Goal: Information Seeking & Learning: Find specific fact

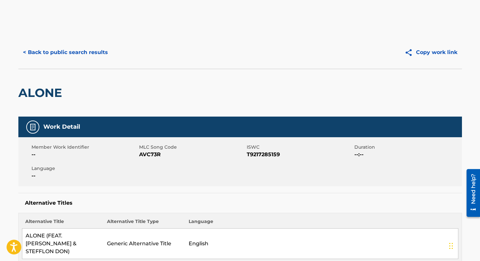
click at [61, 53] on button "< Back to public search results" at bounding box center [65, 52] width 94 height 16
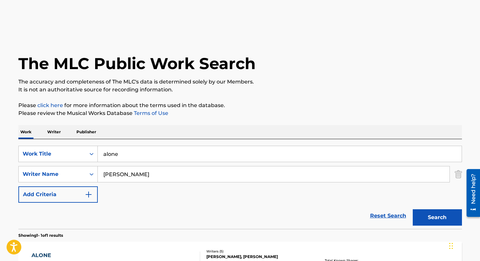
click at [129, 154] on input "alone" at bounding box center [280, 154] width 364 height 16
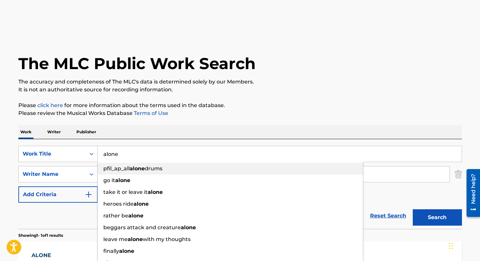
click at [129, 172] on div "pfil_ap_all alone drums" at bounding box center [230, 169] width 265 height 12
type input "pfil_ap_all alone drums"
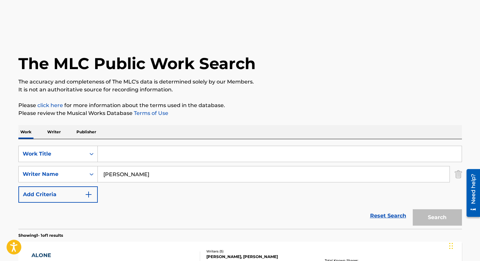
click at [139, 177] on input "joshua carter" at bounding box center [274, 175] width 352 height 16
click at [135, 155] on input "Search Form" at bounding box center [280, 154] width 364 height 16
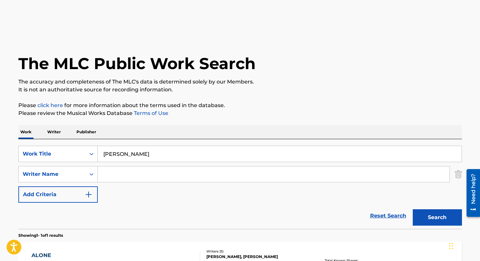
type input "joshua michael carter"
click at [413, 210] on button "Search" at bounding box center [437, 218] width 49 height 16
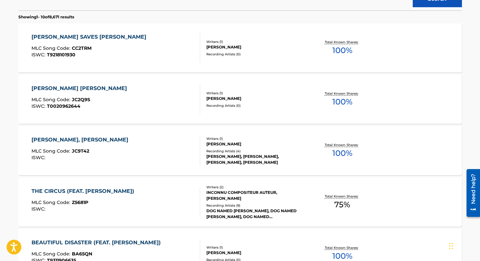
scroll to position [118, 0]
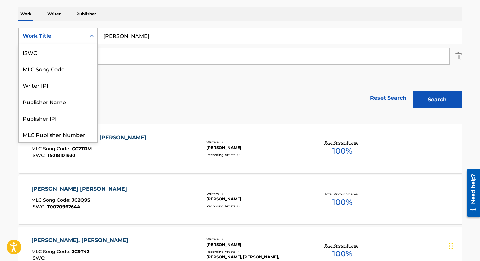
click at [90, 37] on icon "Search Form" at bounding box center [91, 36] width 7 height 7
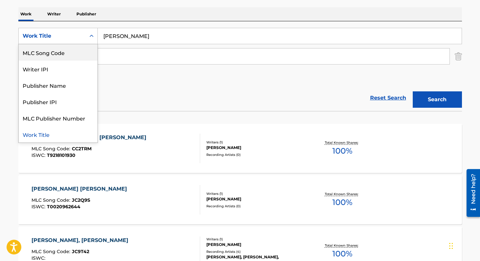
click at [81, 37] on div "Work Title" at bounding box center [52, 36] width 59 height 8
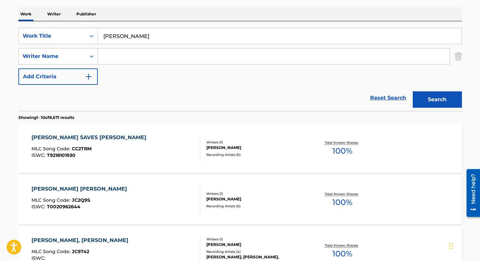
click at [122, 33] on input "joshua michael carter" at bounding box center [280, 36] width 364 height 16
click at [127, 57] on input "Search Form" at bounding box center [274, 57] width 352 height 16
paste input "joshua michael carter"
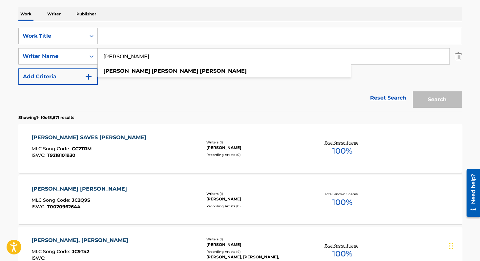
type input "joshua michael carter"
click at [90, 54] on icon "Search Form" at bounding box center [91, 56] width 7 height 7
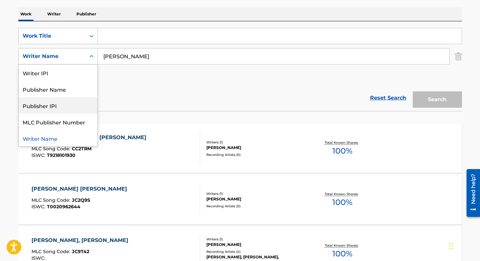
click at [73, 109] on div "Publisher IPI" at bounding box center [58, 105] width 79 height 16
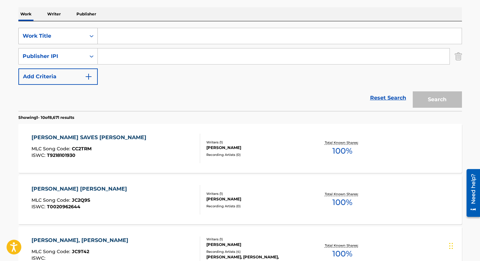
click at [86, 34] on div "Search Form" at bounding box center [92, 36] width 12 height 12
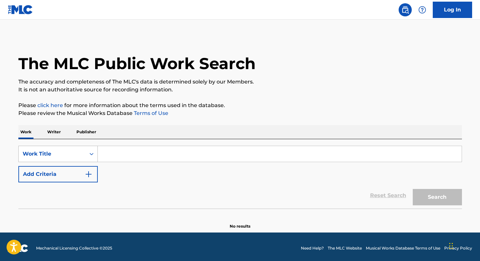
click at [88, 154] on icon "Search Form" at bounding box center [91, 154] width 7 height 7
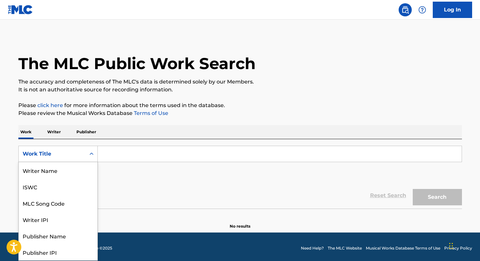
scroll to position [33, 0]
click at [129, 180] on div "SearchWithCriteriafc78c6de-351a-4f0d-9b0b-1a50d720a74f MLC Song Code, 3 of 8. 8…" at bounding box center [240, 164] width 444 height 37
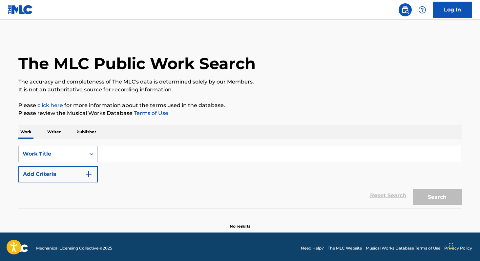
scroll to position [3, 0]
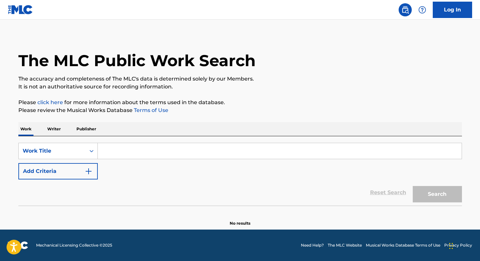
click at [57, 128] on p "Writer" at bounding box center [53, 129] width 17 height 14
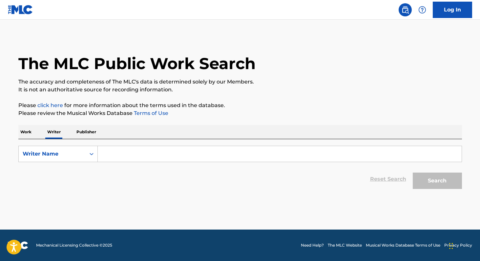
click at [131, 157] on input "Search Form" at bounding box center [280, 154] width 364 height 16
paste input "joshua michael carter"
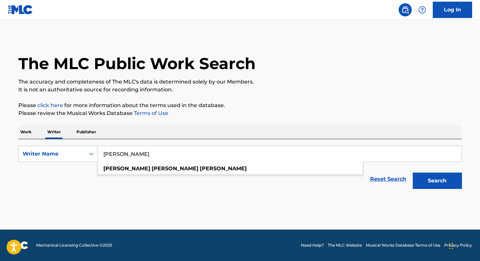
type input "joshua michael carter"
click at [413, 173] on button "Search" at bounding box center [437, 181] width 49 height 16
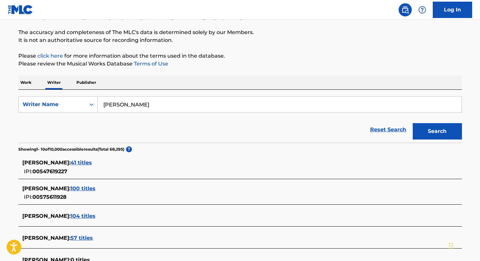
scroll to position [50, 0]
click at [95, 190] on span "100 titles" at bounding box center [83, 188] width 25 height 6
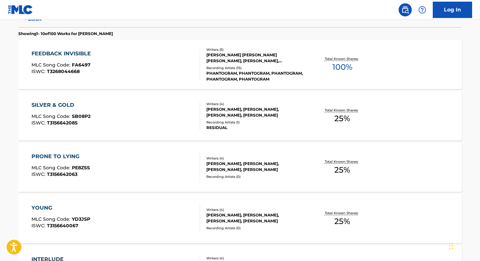
scroll to position [183, 0]
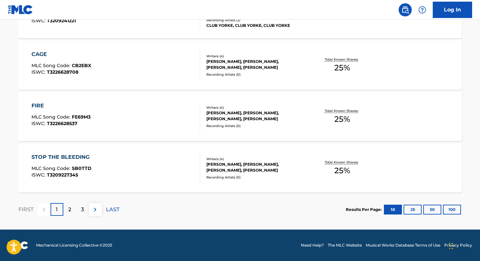
click at [448, 208] on button "100" at bounding box center [452, 210] width 18 height 10
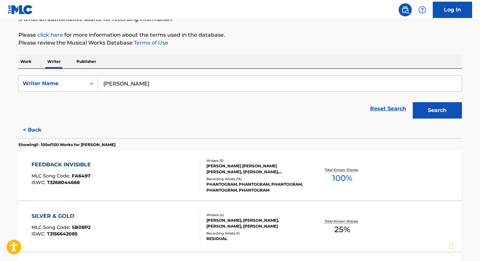
scroll to position [0, 0]
